Goal: Entertainment & Leisure: Consume media (video, audio)

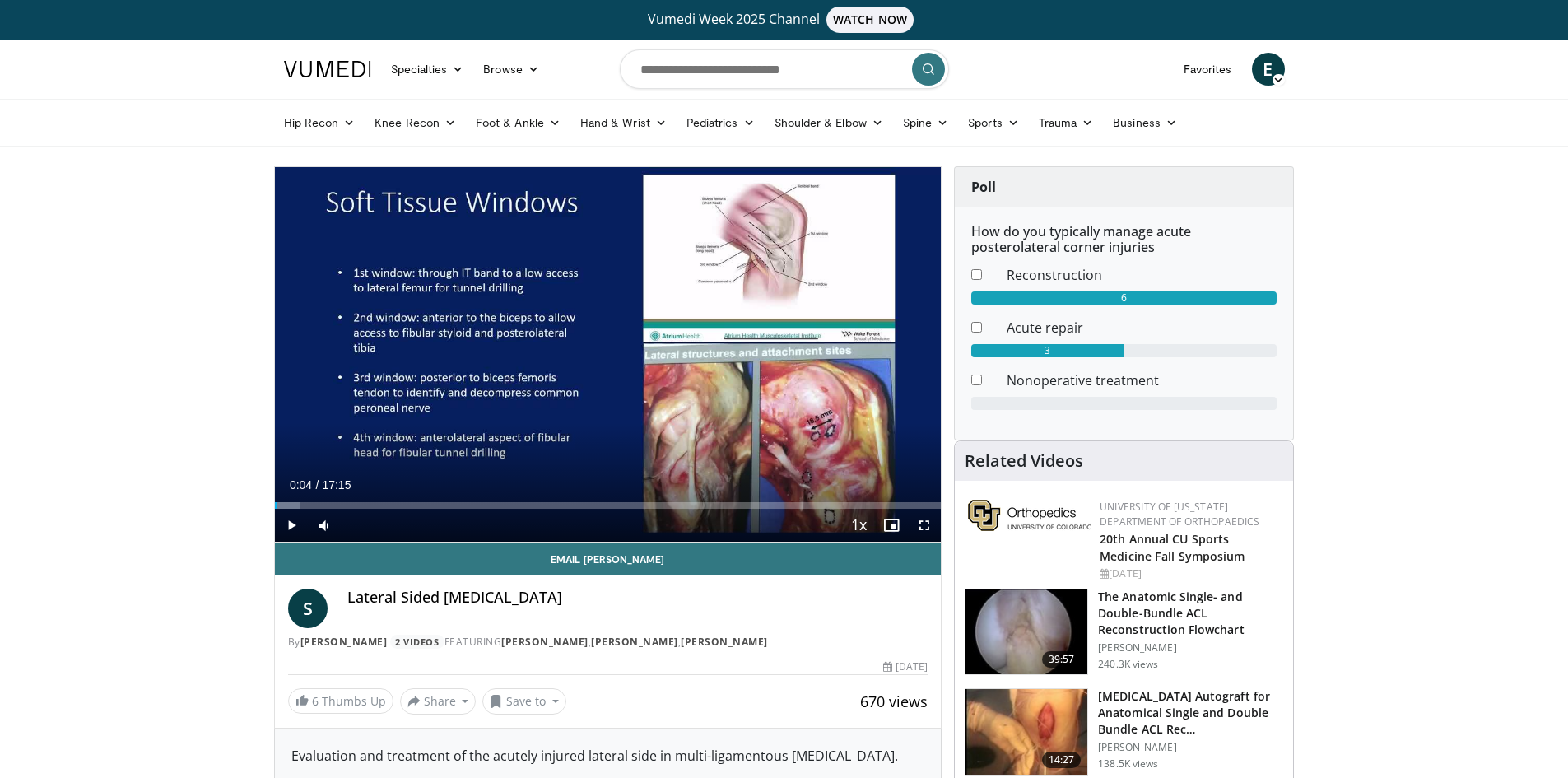
click at [295, 524] on span "Video Player" at bounding box center [291, 525] width 33 height 33
click at [295, 502] on div "Progress Bar" at bounding box center [295, 505] width 2 height 7
click at [323, 505] on div "Progress Bar" at bounding box center [323, 505] width 2 height 7
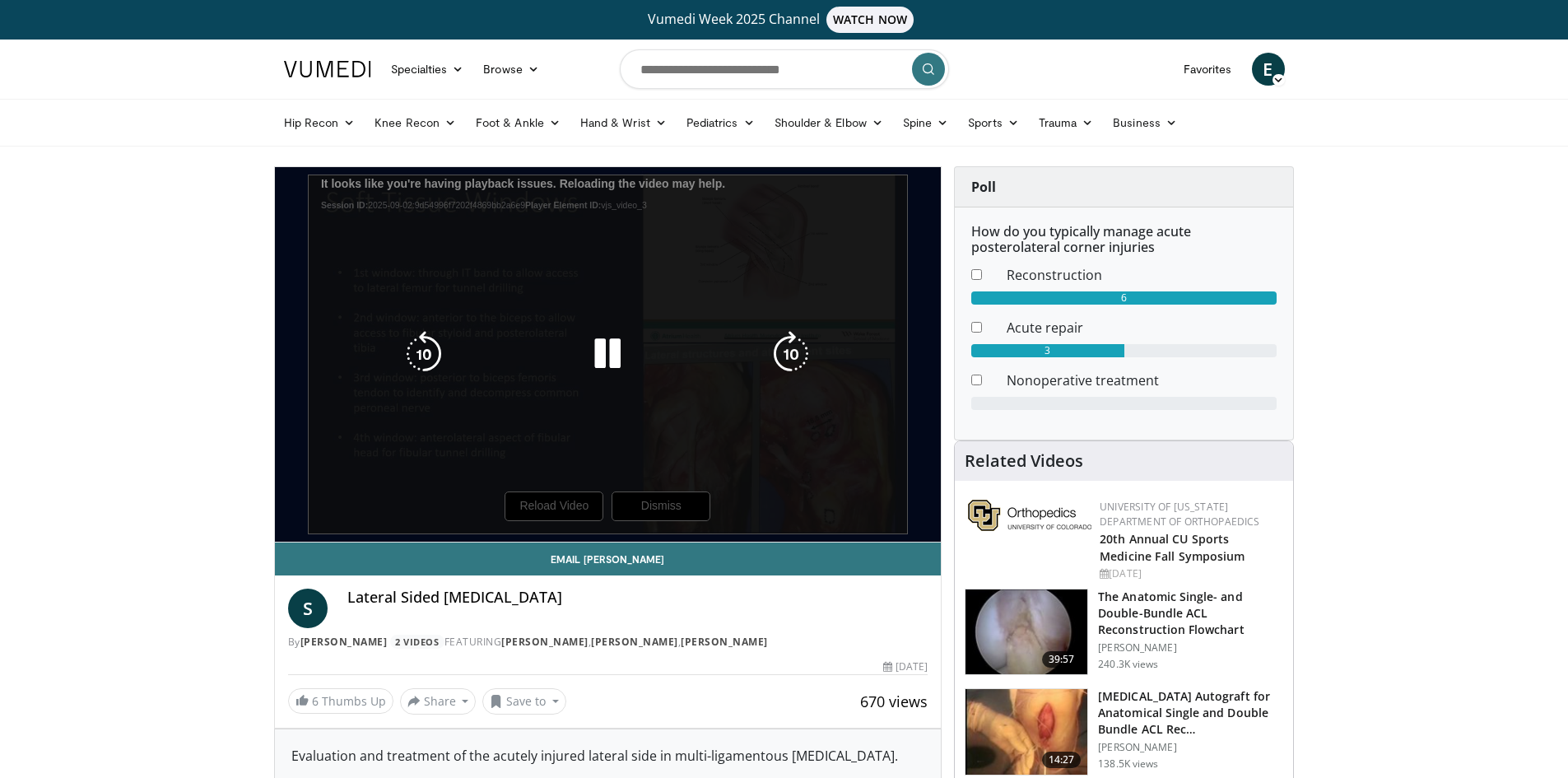
click at [576, 457] on div "10 seconds Tap to unmute" at bounding box center [608, 354] width 667 height 375
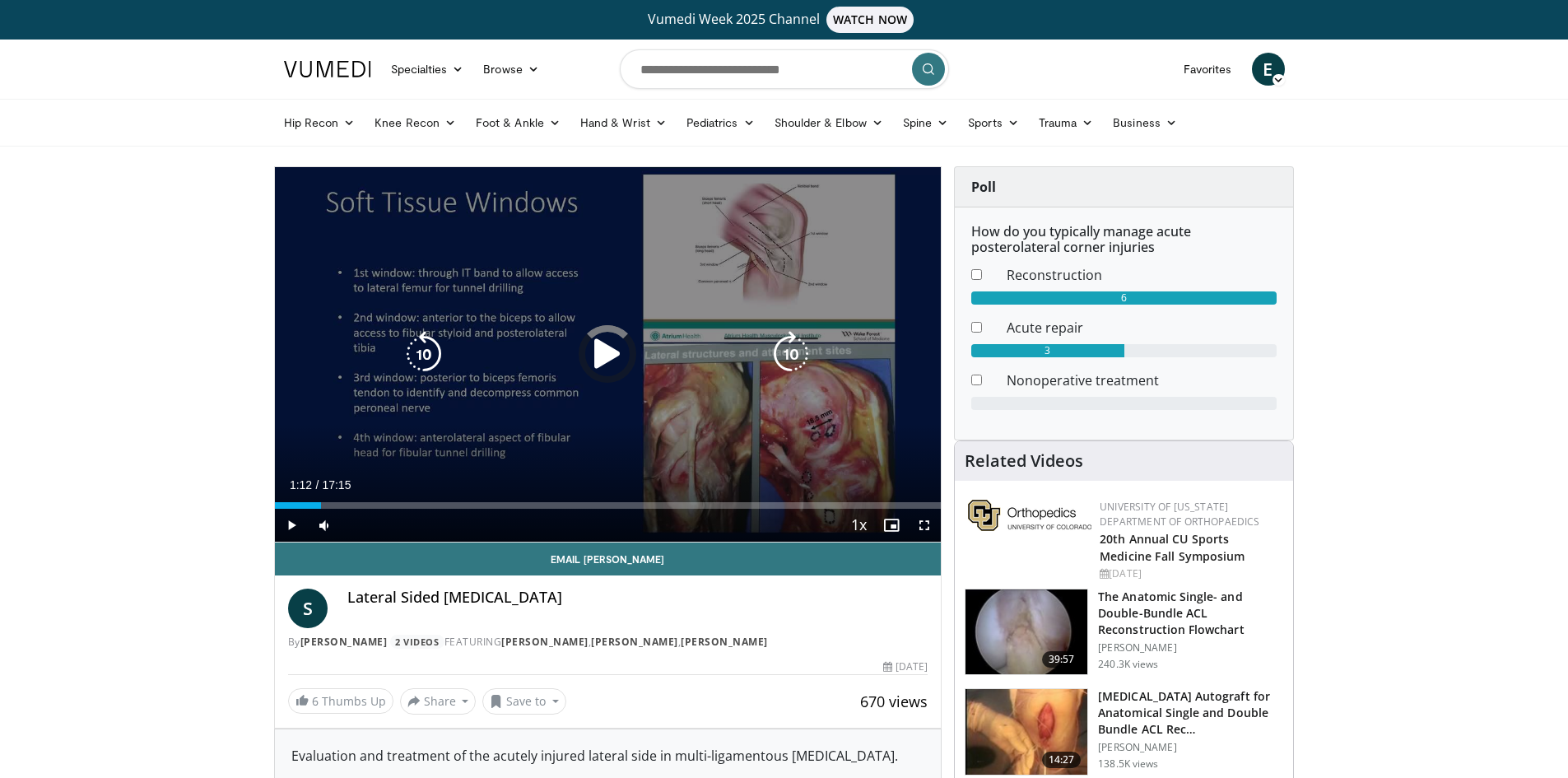
click at [611, 325] on div "10 seconds Tap to unmute" at bounding box center [608, 354] width 667 height 375
click at [607, 343] on icon "Video Player" at bounding box center [607, 354] width 46 height 46
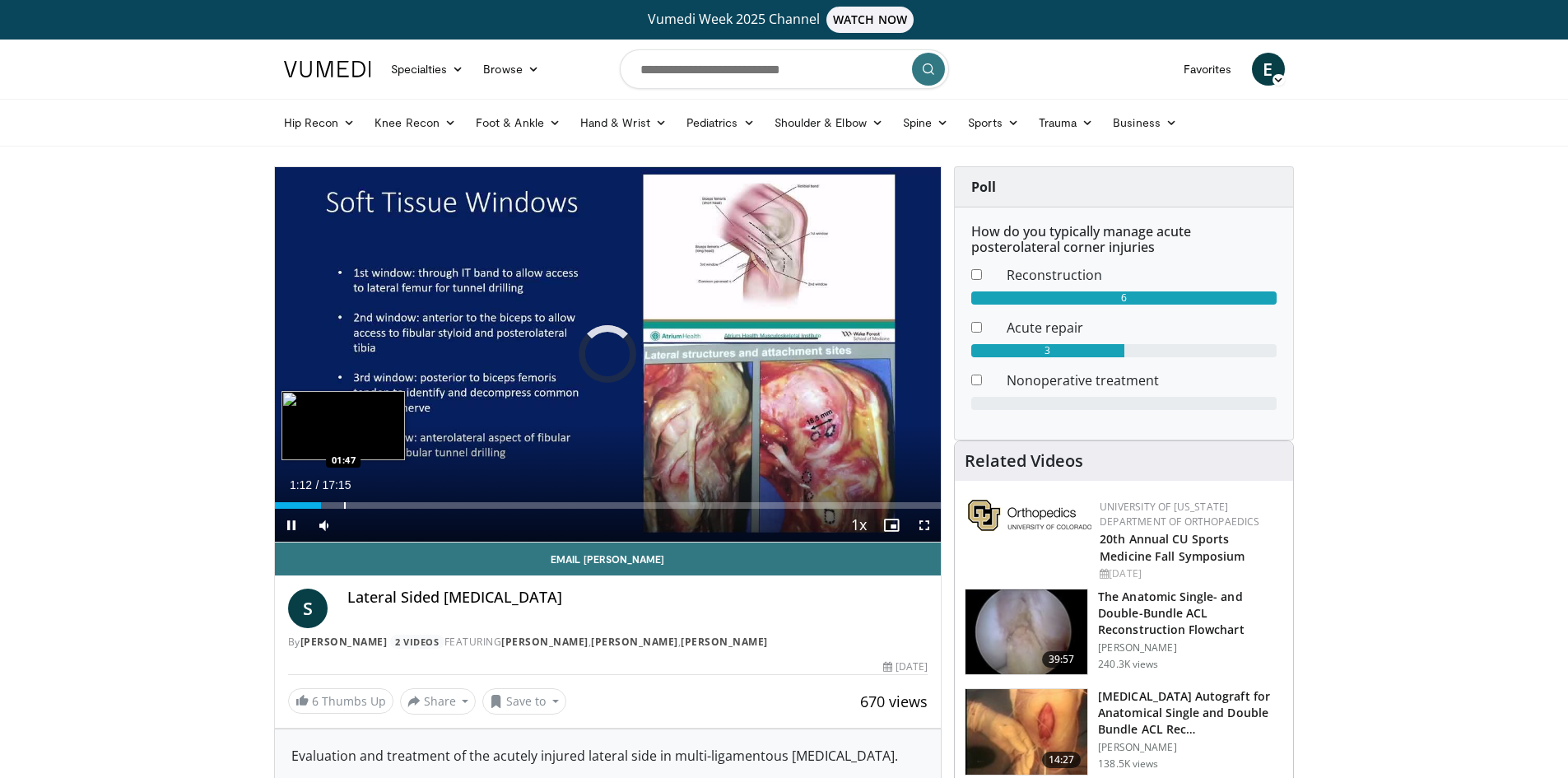
click at [344, 503] on div "Progress Bar" at bounding box center [345, 505] width 2 height 7
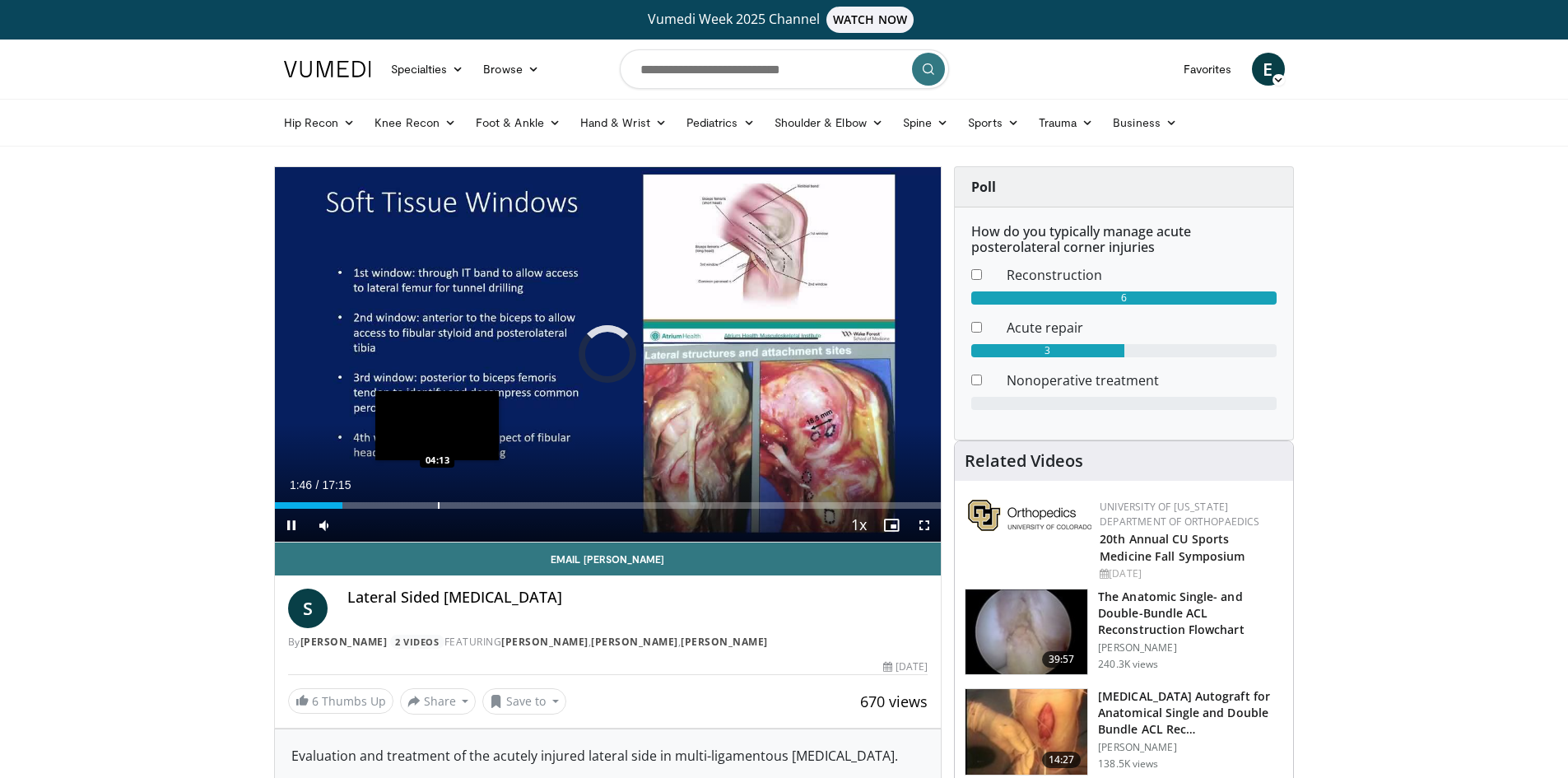
click at [438, 508] on div "Progress Bar" at bounding box center [439, 505] width 2 height 7
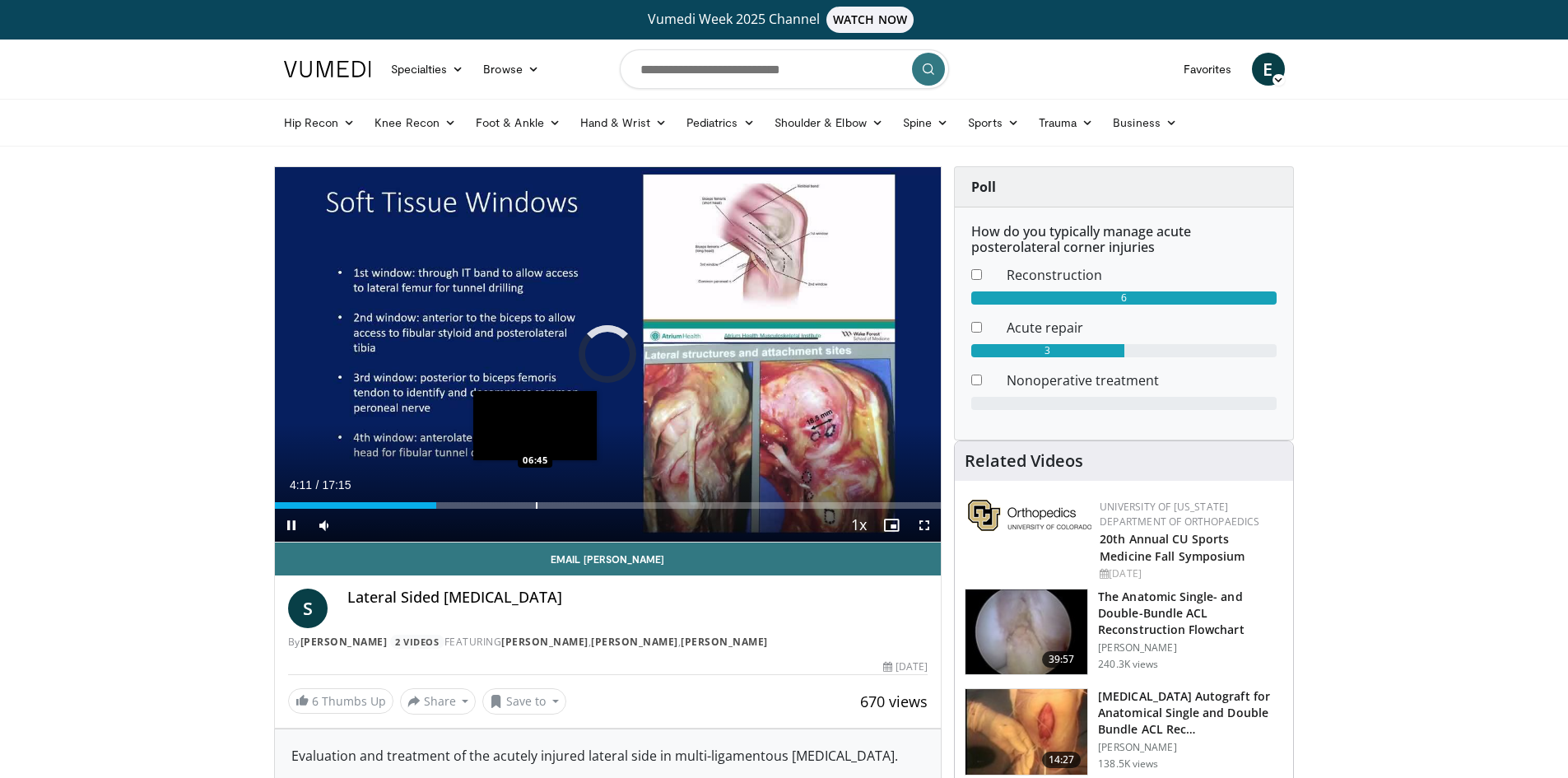
click at [536, 505] on div "Progress Bar" at bounding box center [537, 505] width 2 height 7
click at [591, 505] on div "Progress Bar" at bounding box center [591, 505] width 2 height 7
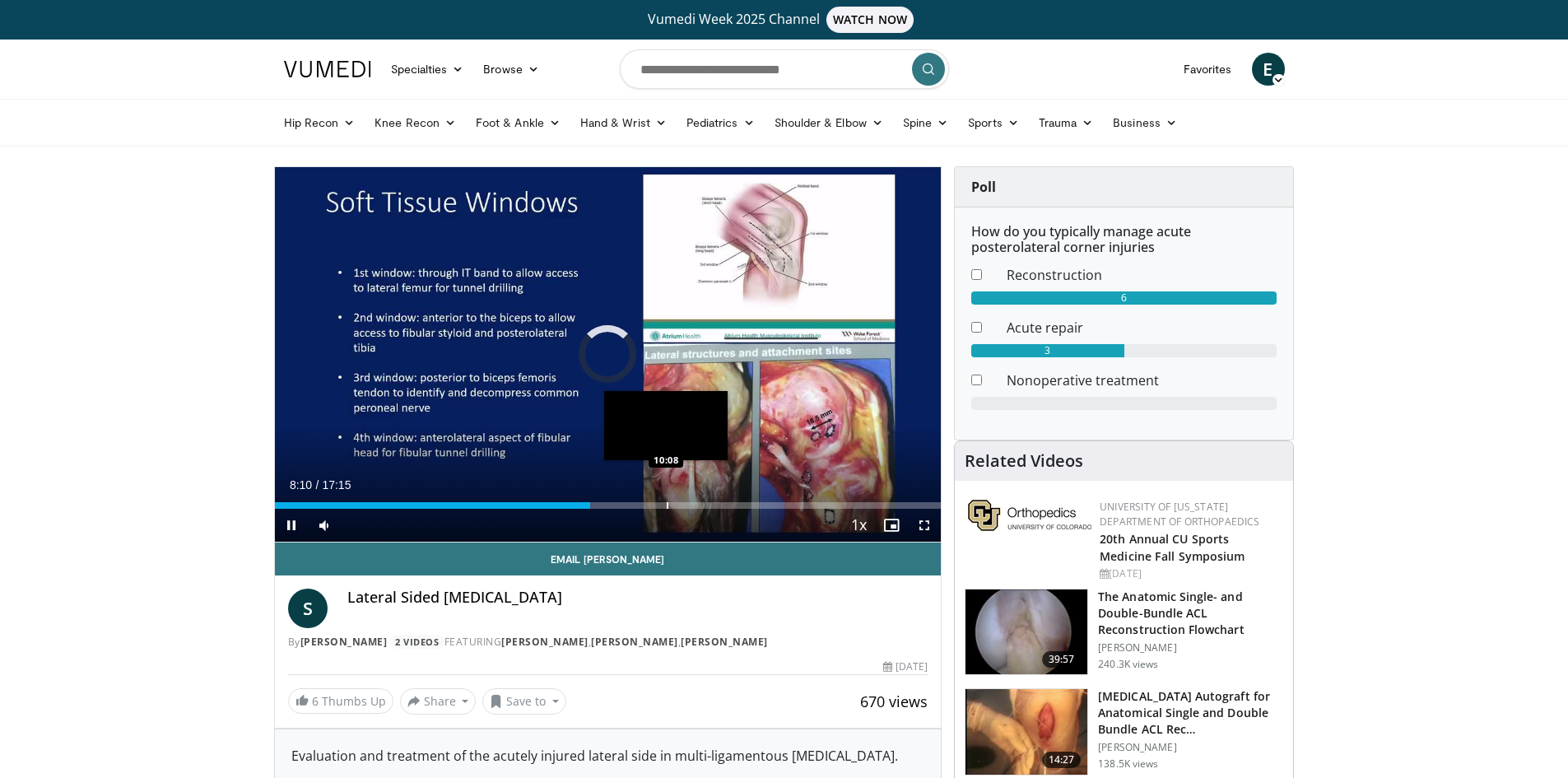
click at [666, 495] on div "Loaded : 0.00% 08:10 10:08" at bounding box center [608, 501] width 667 height 16
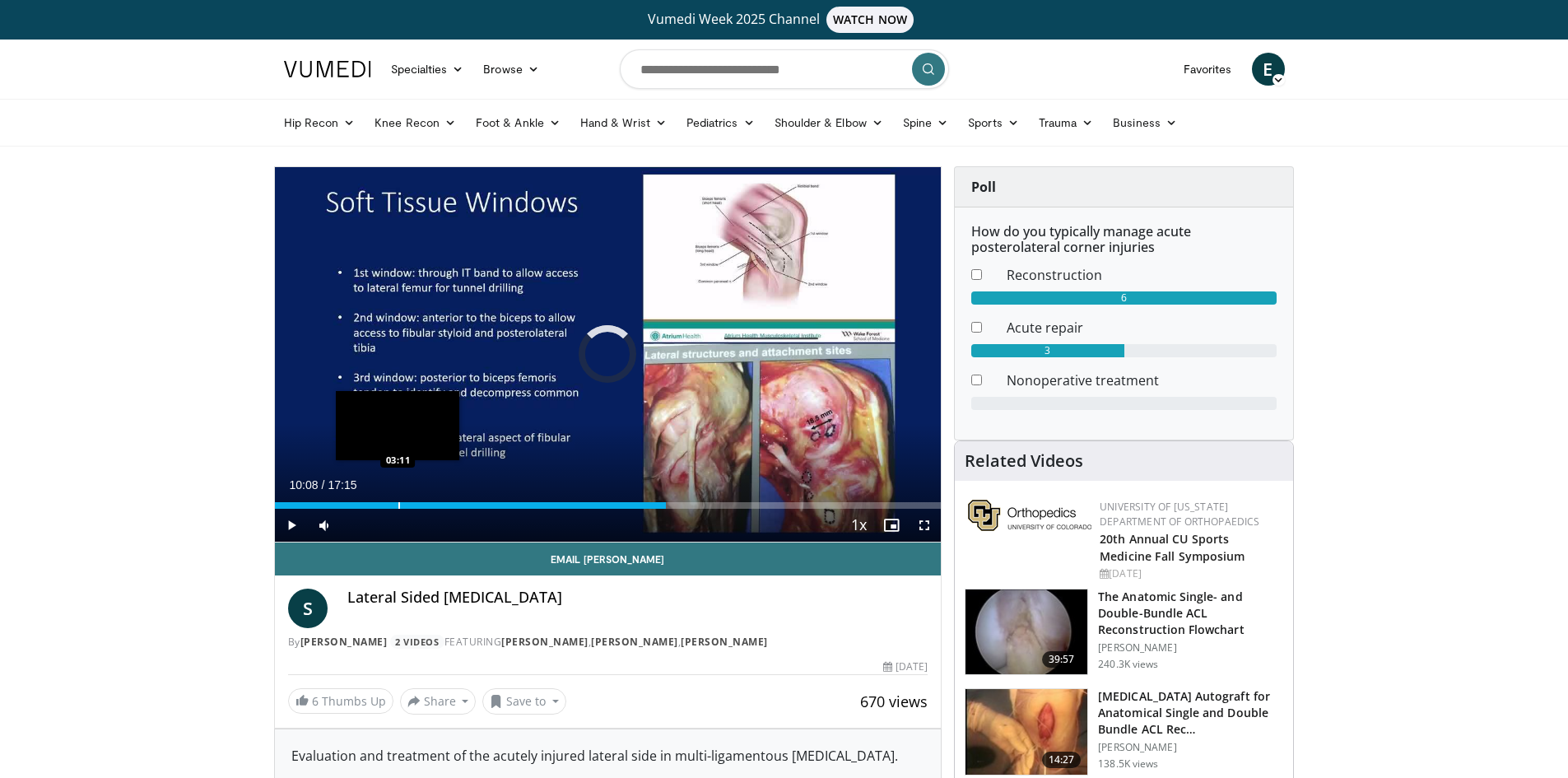
click at [398, 505] on div "Progress Bar" at bounding box center [399, 505] width 2 height 7
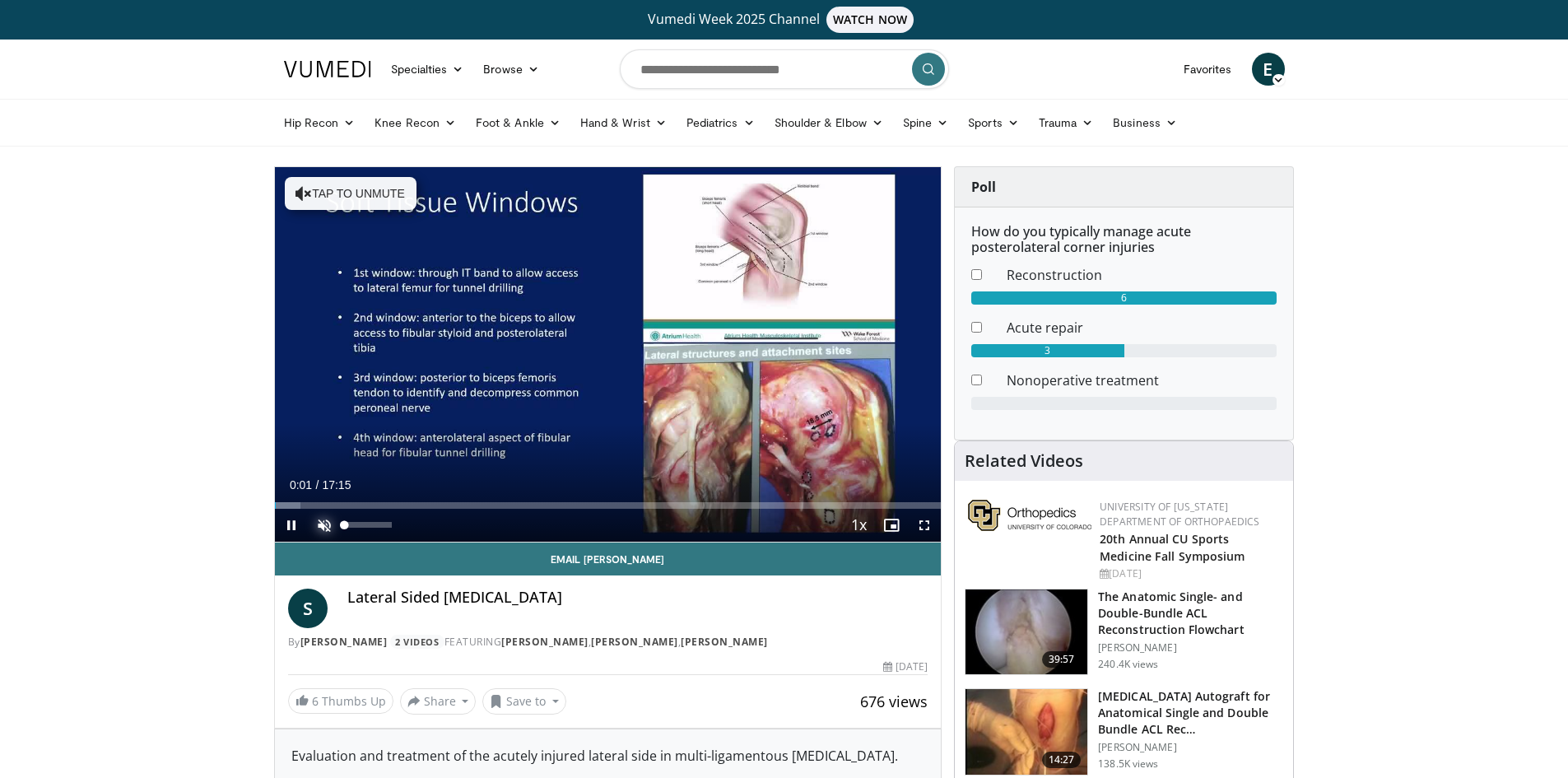
click at [330, 527] on span "Video Player" at bounding box center [324, 525] width 33 height 33
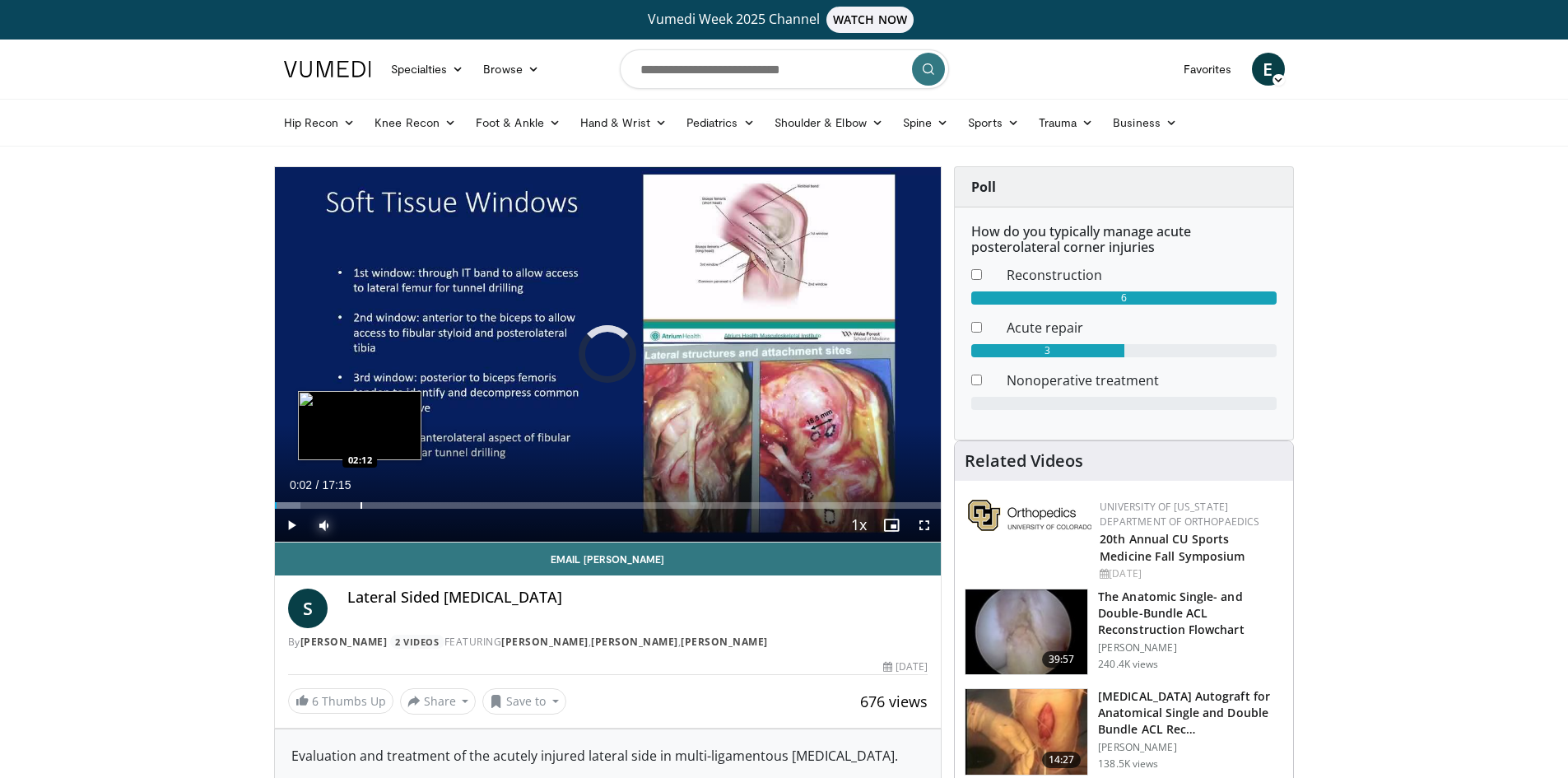
click at [361, 504] on div "Progress Bar" at bounding box center [361, 505] width 2 height 7
click at [375, 528] on div "Volume Level" at bounding box center [360, 524] width 30 height 6
click at [398, 504] on div "Progress Bar" at bounding box center [398, 505] width 2 height 7
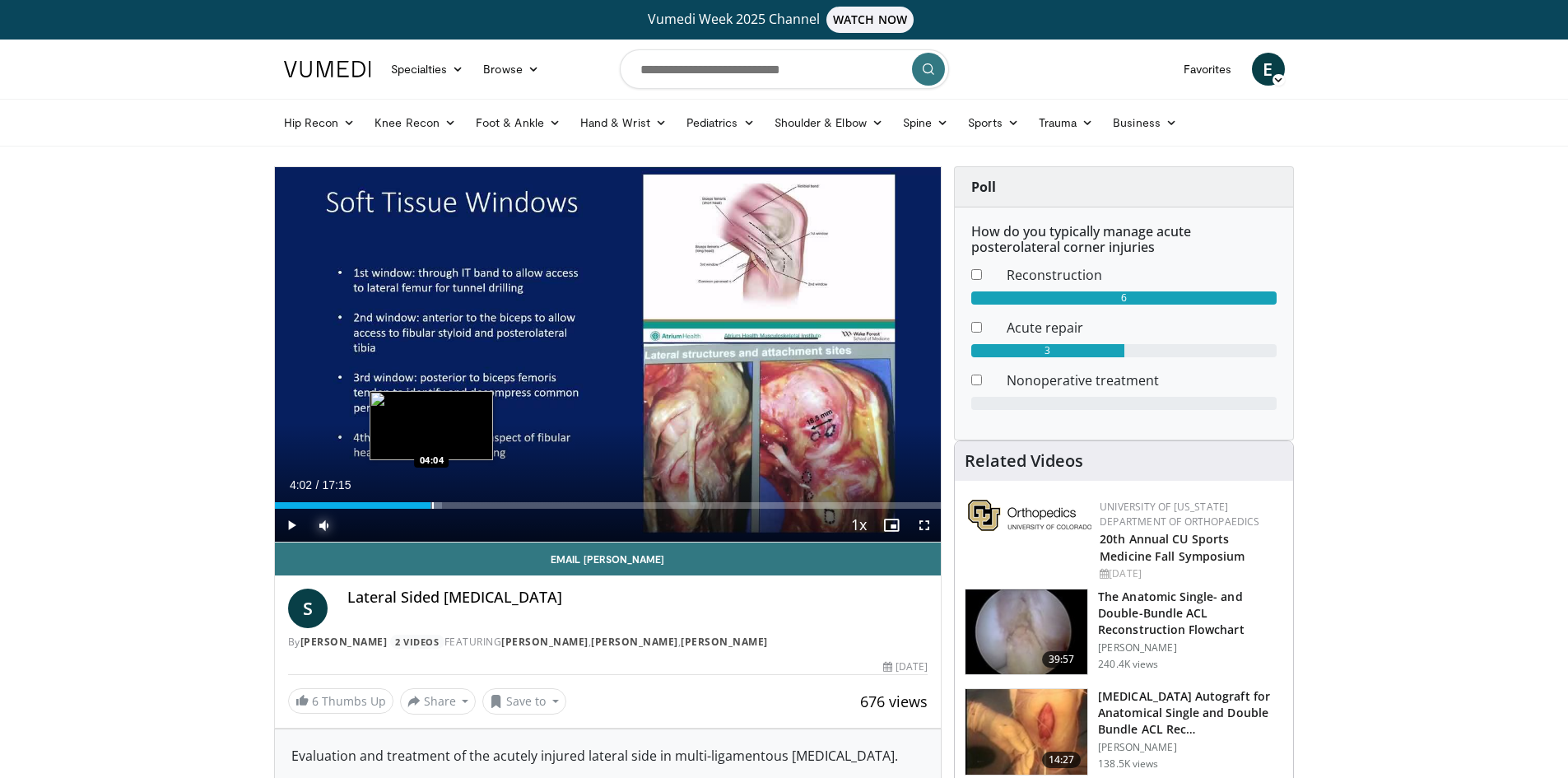
click at [432, 507] on div "Progress Bar" at bounding box center [433, 505] width 2 height 7
click at [464, 502] on div "Progress Bar" at bounding box center [465, 505] width 2 height 7
click at [504, 505] on div "Progress Bar" at bounding box center [505, 505] width 2 height 7
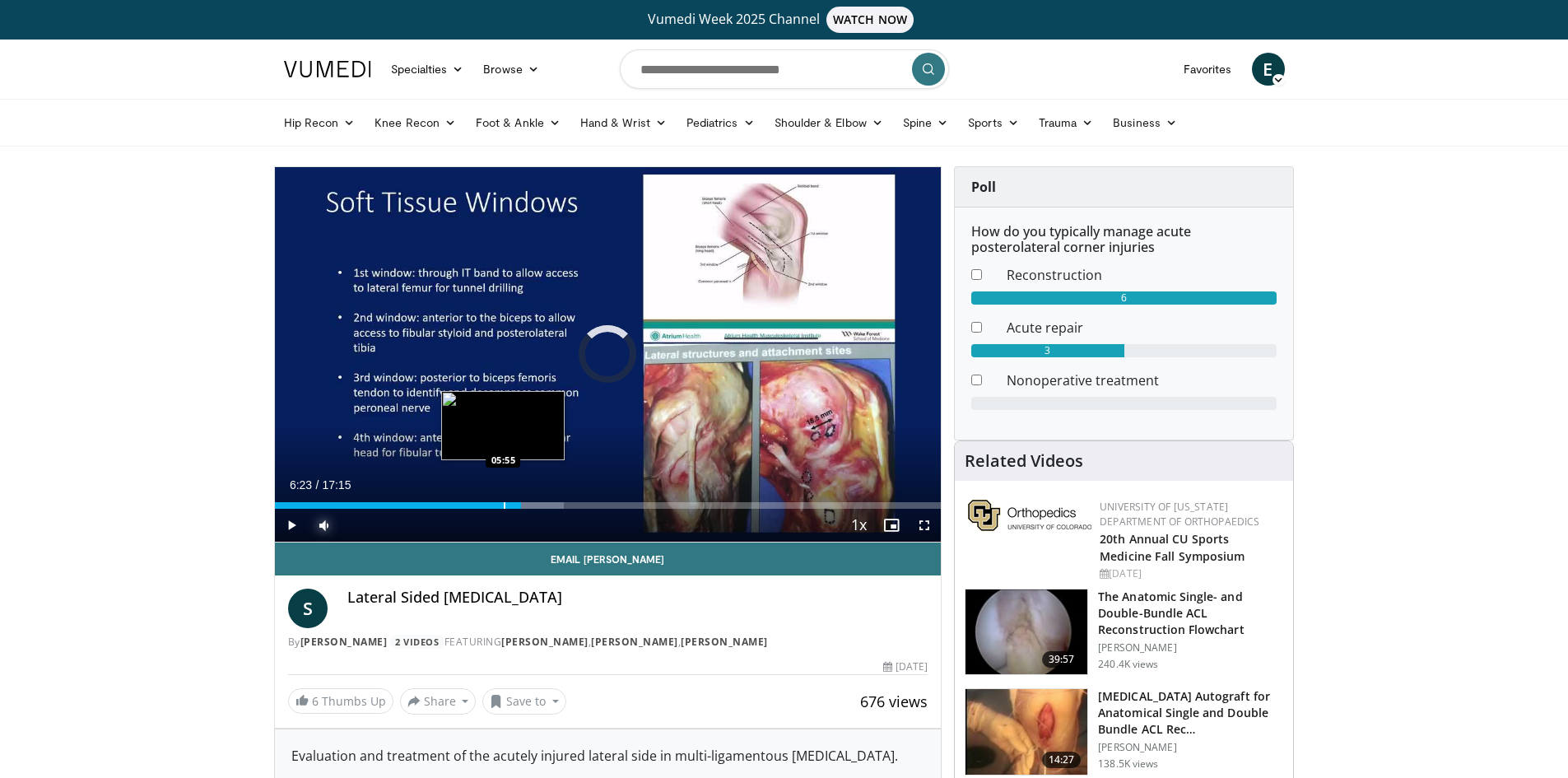
click at [503, 508] on div "Loaded : 43.41% 06:23 05:55" at bounding box center [608, 505] width 667 height 7
click at [555, 502] on div "Progress Bar" at bounding box center [556, 505] width 2 height 7
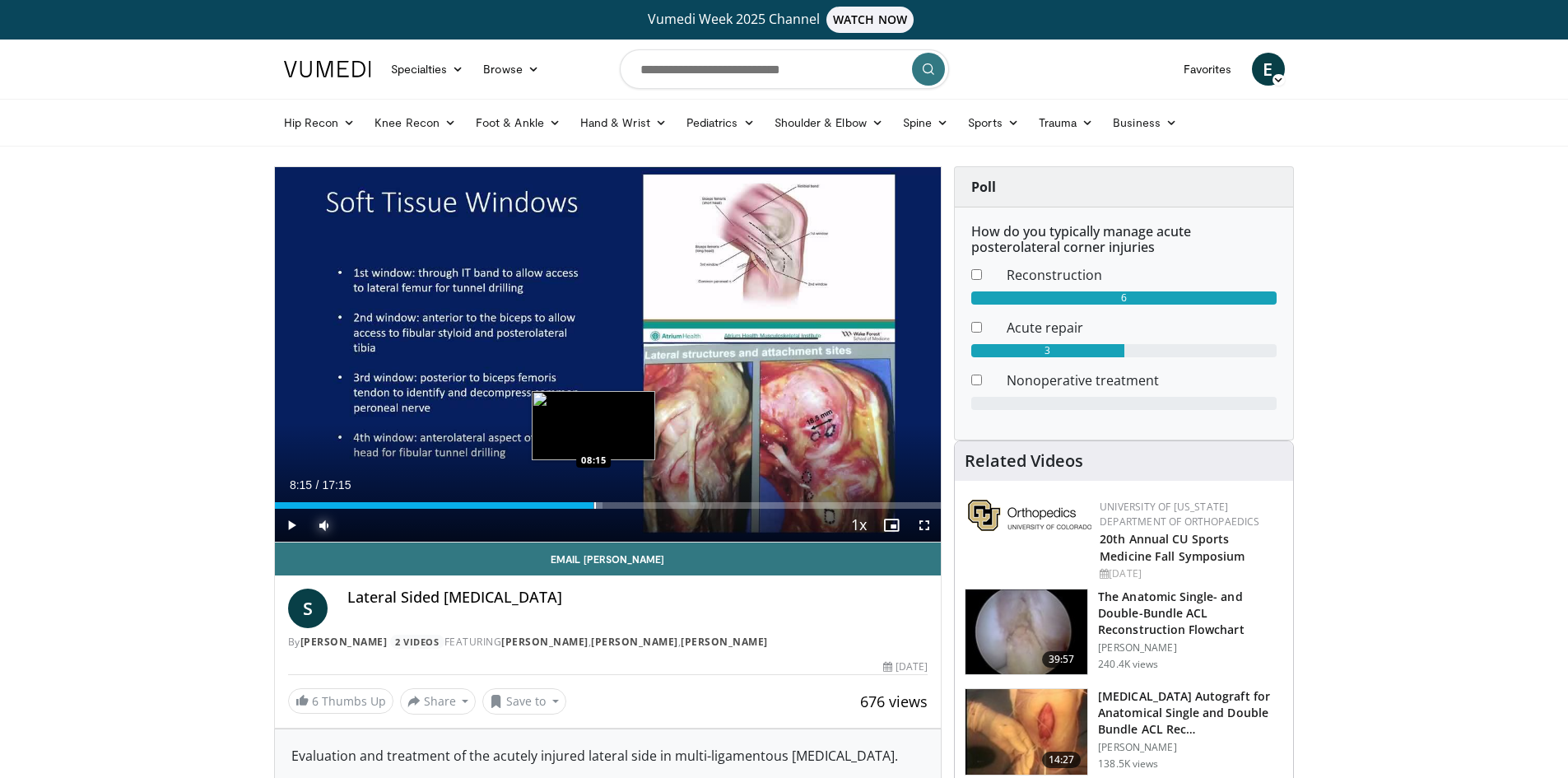
click at [594, 505] on div "Progress Bar" at bounding box center [595, 505] width 2 height 7
click at [926, 525] on span "Video Player" at bounding box center [924, 525] width 33 height 33
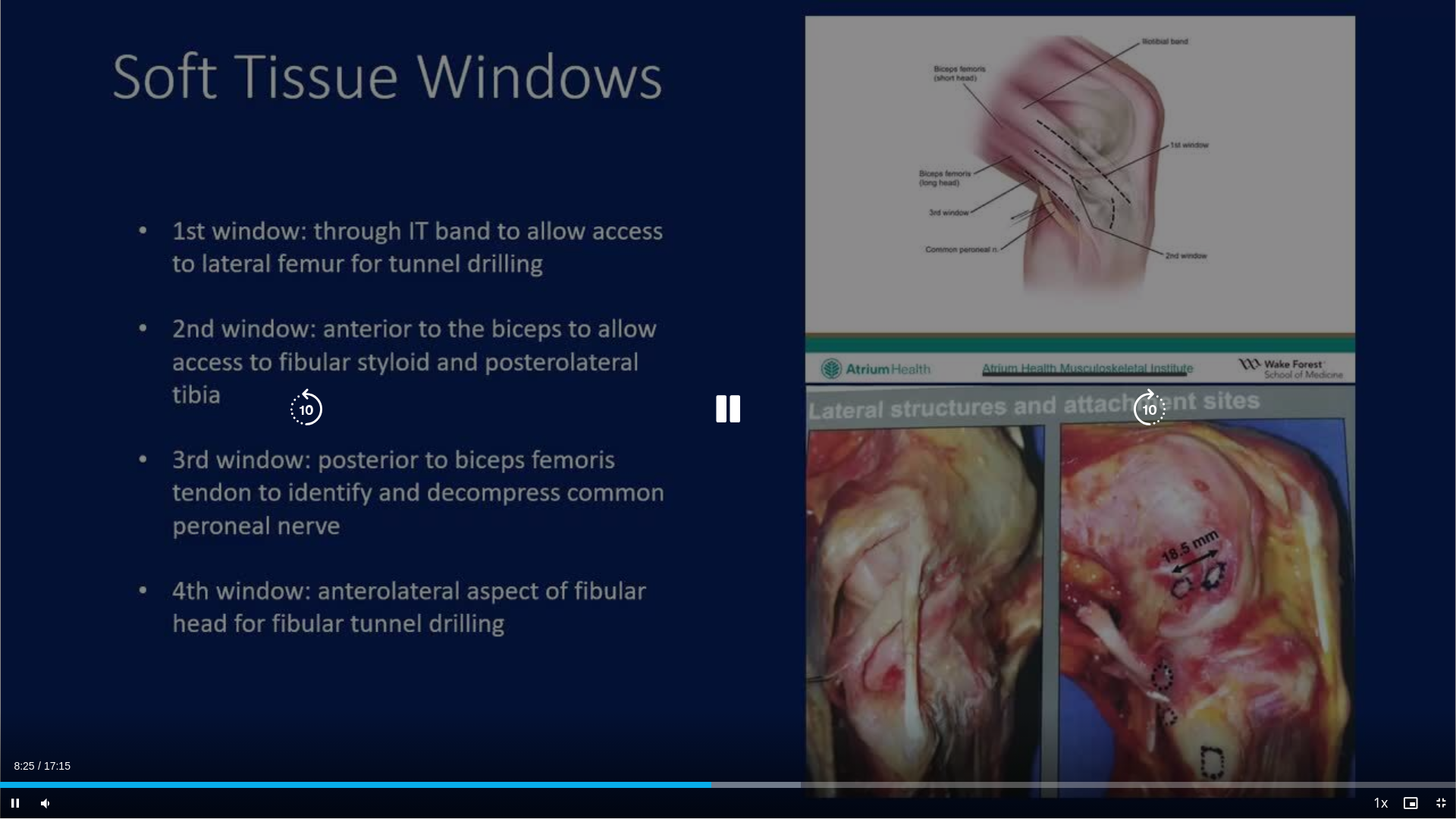
click at [874, 284] on div "10 seconds Tap to unmute" at bounding box center [728, 409] width 1456 height 818
click at [729, 403] on icon "Video Player" at bounding box center [728, 410] width 42 height 42
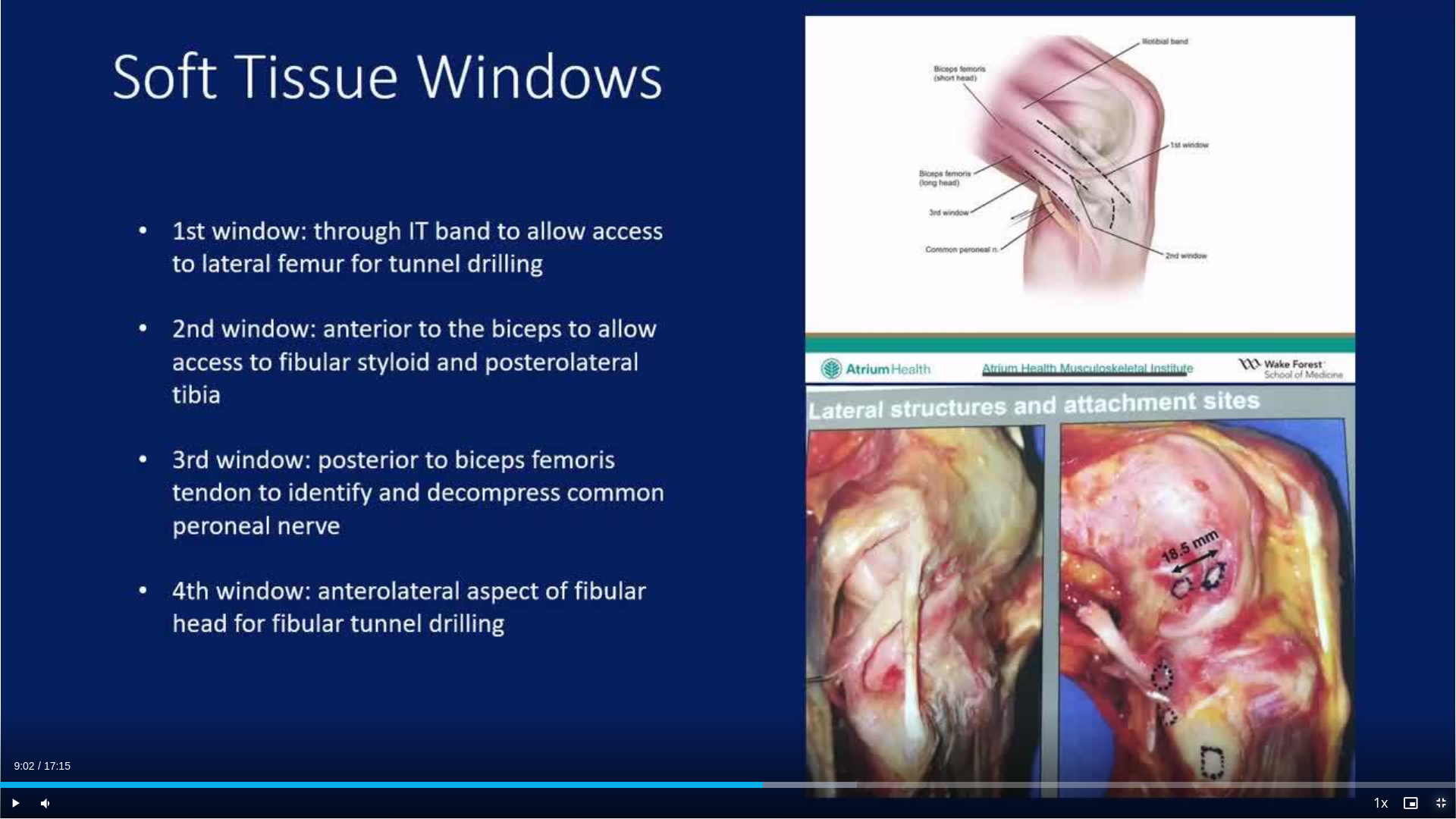
click at [1435, 716] on span "Video Player" at bounding box center [1441, 803] width 30 height 30
